Goal: Task Accomplishment & Management: Use online tool/utility

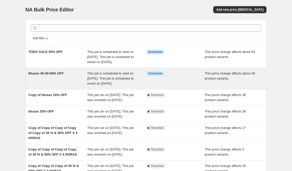
click at [91, 84] on span "This job is scheduled to start on [DATE]. This job is scheduled to revert on [D…" at bounding box center [110, 79] width 47 height 14
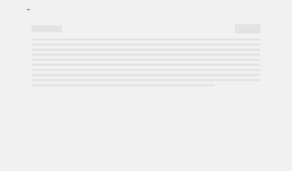
select select "pcap"
select select "no_change"
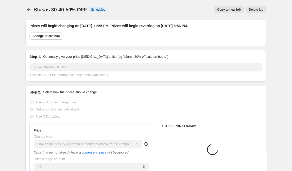
select select "collection"
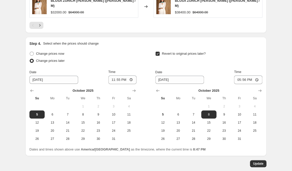
scroll to position [528, 0]
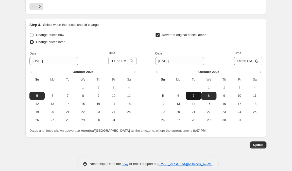
click at [194, 94] on span "7" at bounding box center [193, 96] width 11 height 4
type input "[DATE]"
click at [243, 57] on input "17:56" at bounding box center [248, 61] width 28 height 9
type input "23:59"
click at [261, 143] on span "Update" at bounding box center [258, 145] width 10 height 4
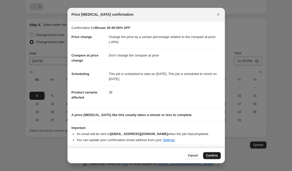
click at [211, 155] on span "Confirm" at bounding box center [212, 156] width 12 height 4
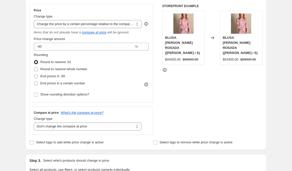
scroll to position [0, 0]
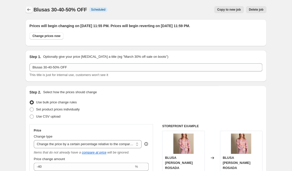
click at [28, 10] on icon "Price change jobs" at bounding box center [28, 9] width 5 height 5
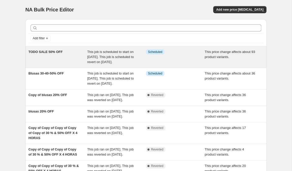
click at [109, 51] on span "This job is scheduled to start on [DATE]. This job is scheduled to revert on [D…" at bounding box center [110, 57] width 47 height 14
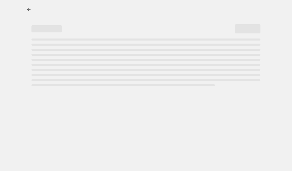
select select "pcap"
select select "no_change"
select select "collection"
select select "product_status"
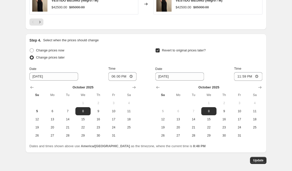
scroll to position [528, 0]
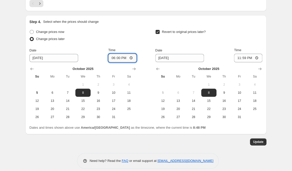
click at [117, 55] on input "18:00" at bounding box center [122, 58] width 28 height 9
click at [258, 140] on span "Update" at bounding box center [258, 142] width 10 height 4
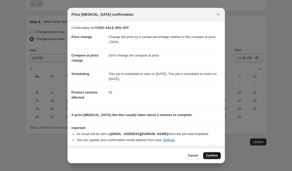
click at [211, 156] on span "Confirm" at bounding box center [212, 156] width 12 height 4
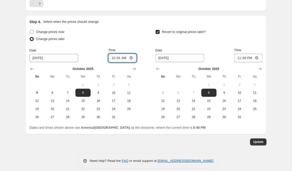
click at [118, 55] on input "00:01" at bounding box center [122, 58] width 28 height 9
type input "07:00"
click at [258, 140] on span "Update" at bounding box center [258, 142] width 10 height 4
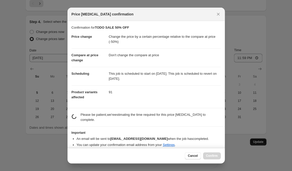
scroll to position [0, 0]
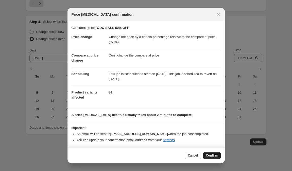
click at [211, 156] on span "Confirm" at bounding box center [212, 156] width 12 height 4
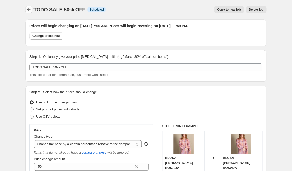
click at [28, 9] on icon "Price change jobs" at bounding box center [28, 9] width 5 height 5
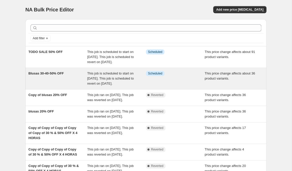
click at [117, 83] on span "This job is scheduled to start on [DATE]. This job is scheduled to revert on [D…" at bounding box center [110, 79] width 47 height 14
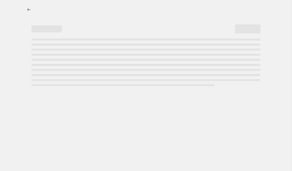
select select "pcap"
select select "no_change"
select select "collection"
select select "product_status"
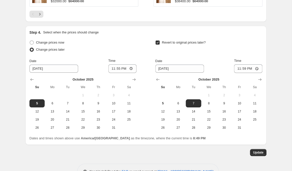
scroll to position [528, 0]
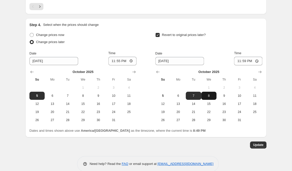
click at [209, 94] on span "8" at bounding box center [208, 96] width 11 height 4
type input "[DATE]"
click at [251, 57] on input "23:59" at bounding box center [248, 61] width 28 height 9
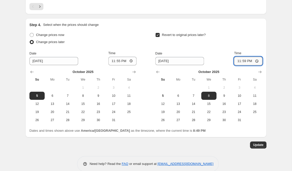
click at [243, 57] on input "23:59" at bounding box center [248, 61] width 28 height 9
type input "06:55"
click at [256, 143] on span "Update" at bounding box center [258, 145] width 10 height 4
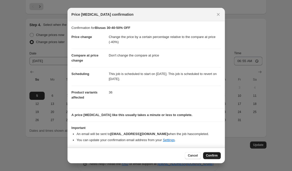
click at [212, 156] on span "Confirm" at bounding box center [212, 156] width 12 height 4
